Goal: Navigation & Orientation: Go to known website

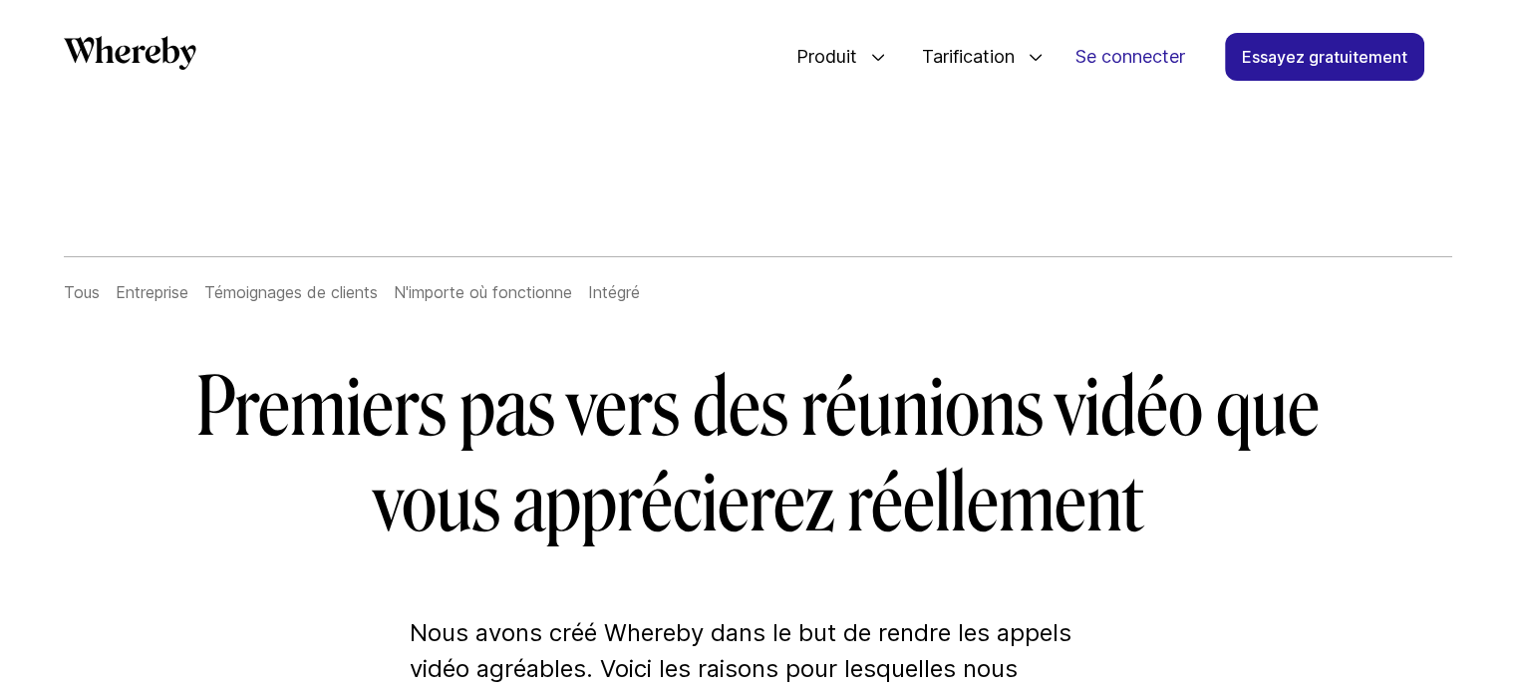
scroll to position [2, 0]
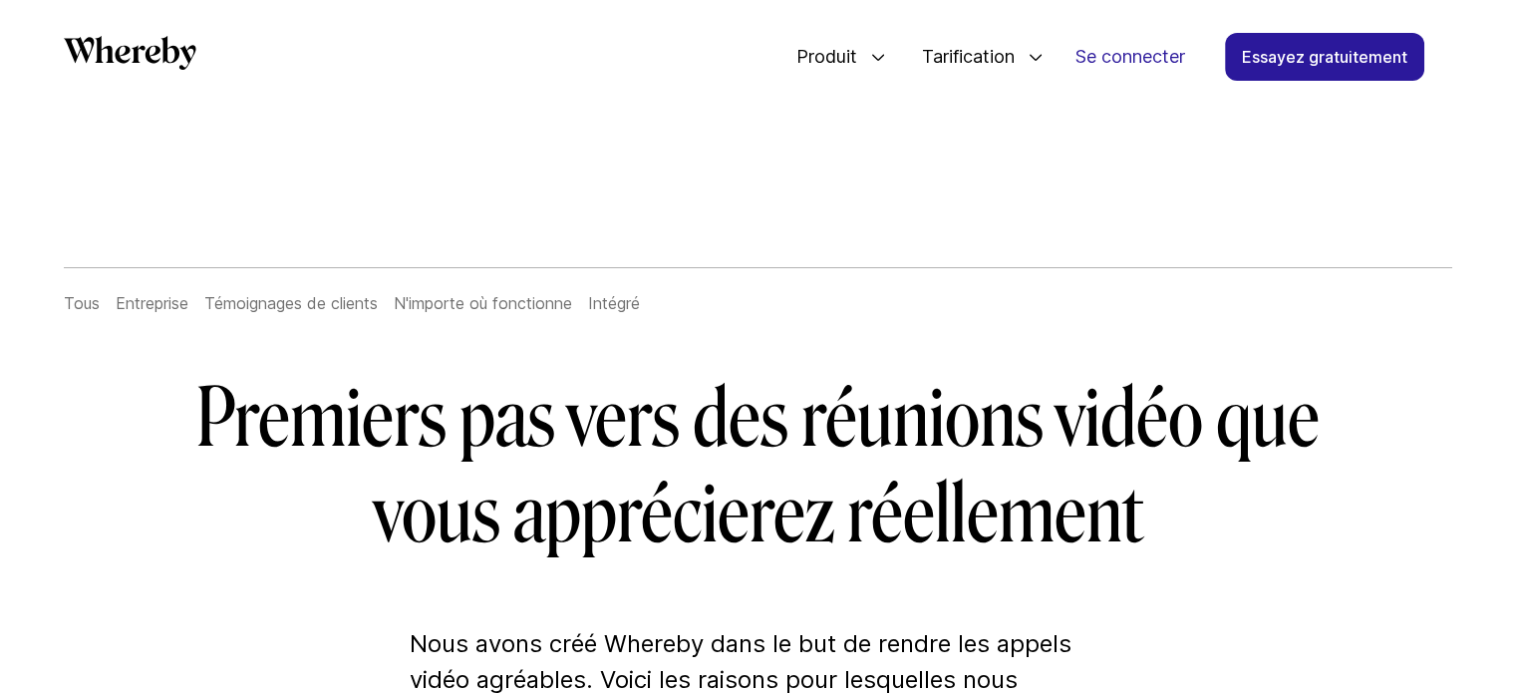
click at [125, 45] on icon "Par lequel" at bounding box center [130, 53] width 133 height 34
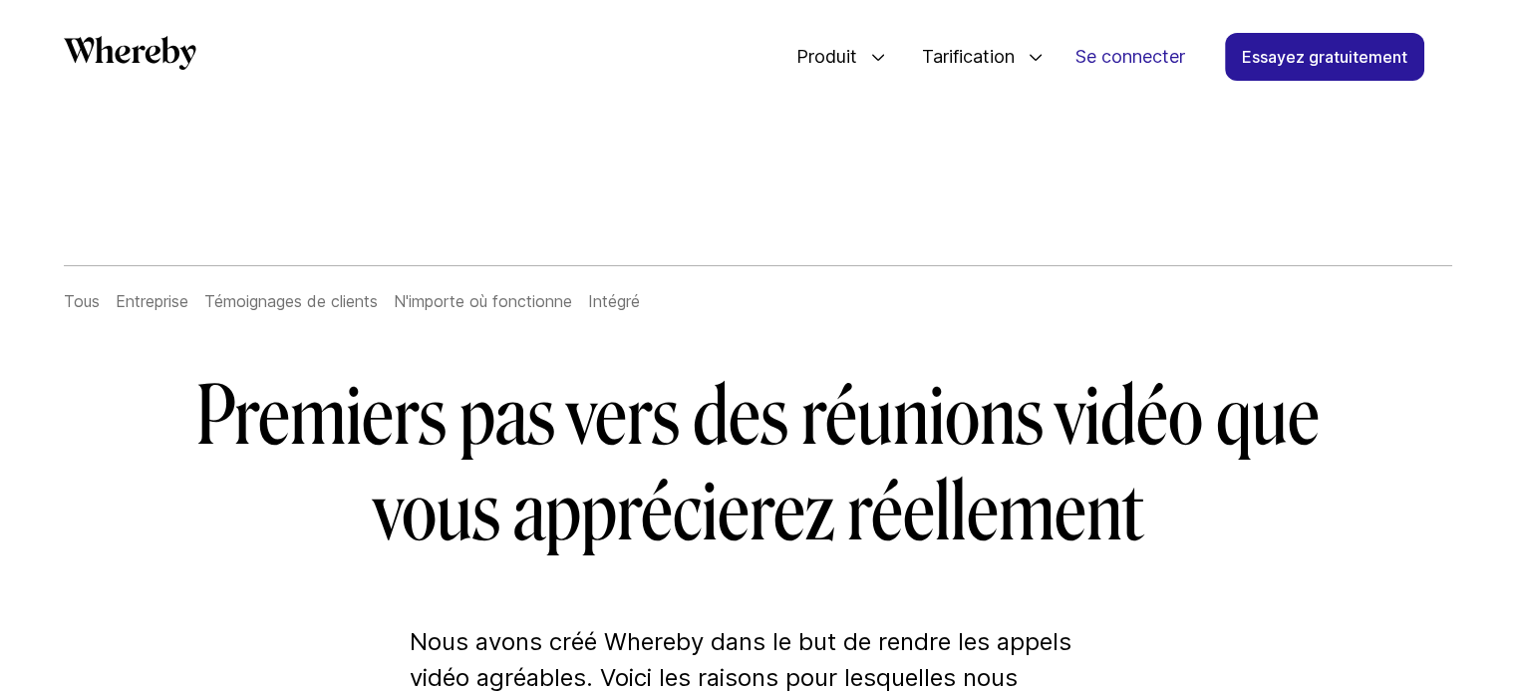
scroll to position [2, 0]
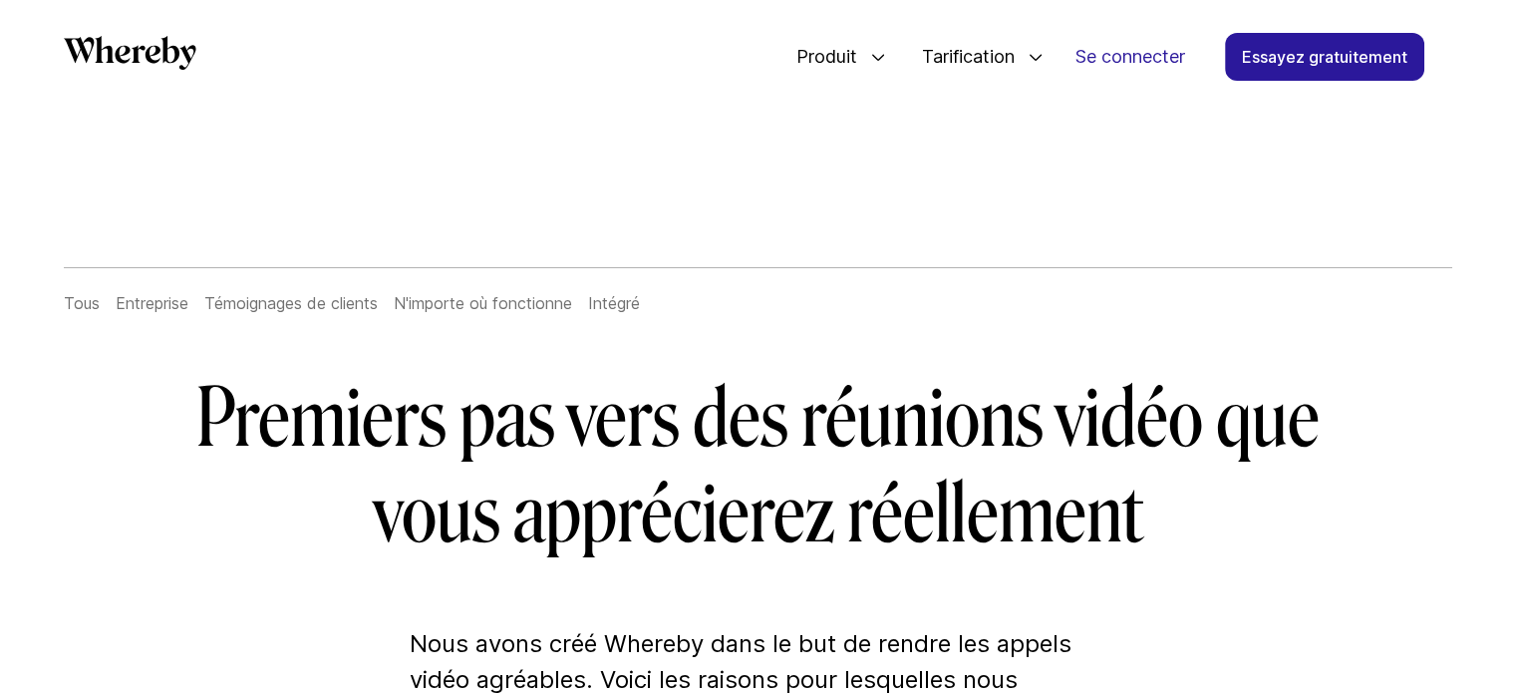
click at [829, 399] on font "Premiers pas vers des réunions vidéo que vous apprécierez réellement" at bounding box center [757, 466] width 1123 height 191
click at [813, 398] on font "Premiers pas vers des réunions vidéo que vous apprécierez réellement" at bounding box center [757, 466] width 1123 height 191
click at [1139, 59] on font "Se connecter" at bounding box center [1130, 56] width 110 height 21
